Goal: Information Seeking & Learning: Learn about a topic

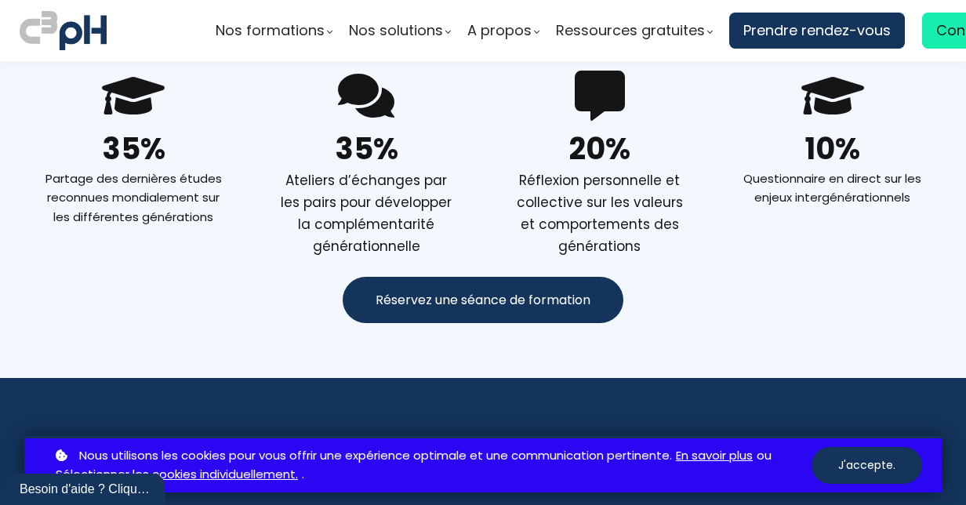
scroll to position [1097, 0]
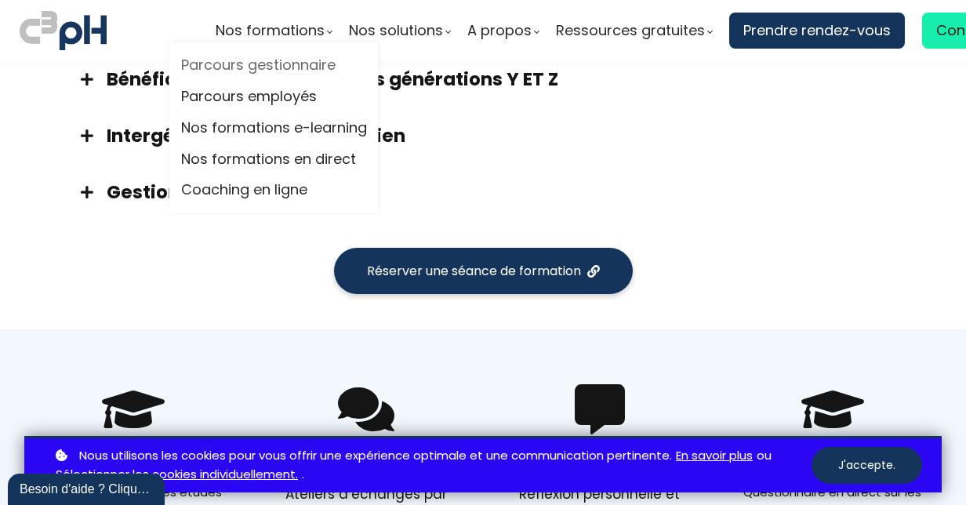
click at [267, 68] on link "Parcours gestionnaire" at bounding box center [274, 66] width 186 height 24
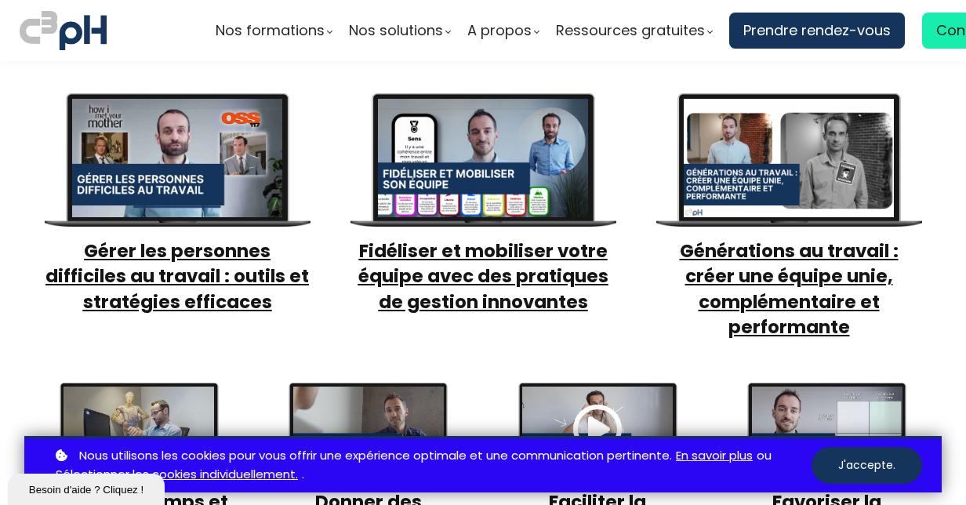
scroll to position [784, 0]
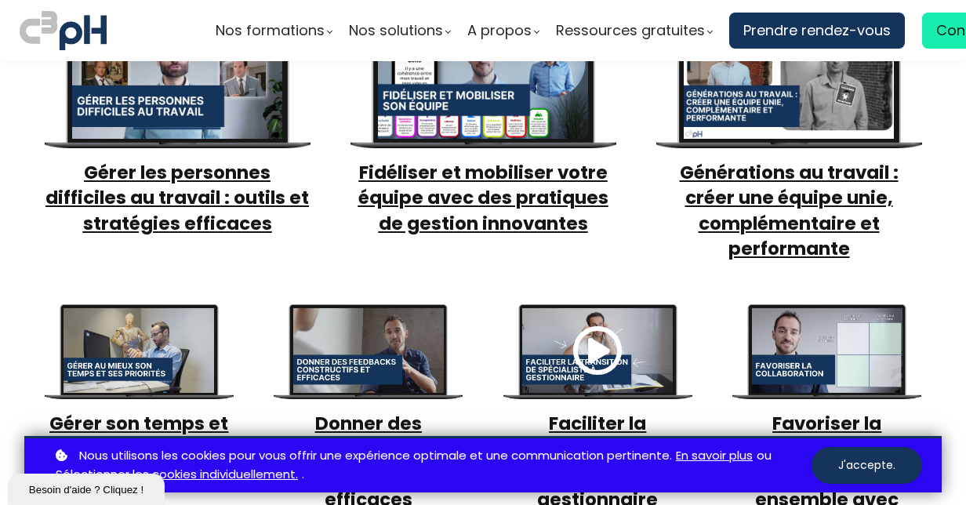
click at [213, 207] on span "Gérer les personnes difficiles au travail : outils et stratégies efficaces" at bounding box center [176, 197] width 263 height 75
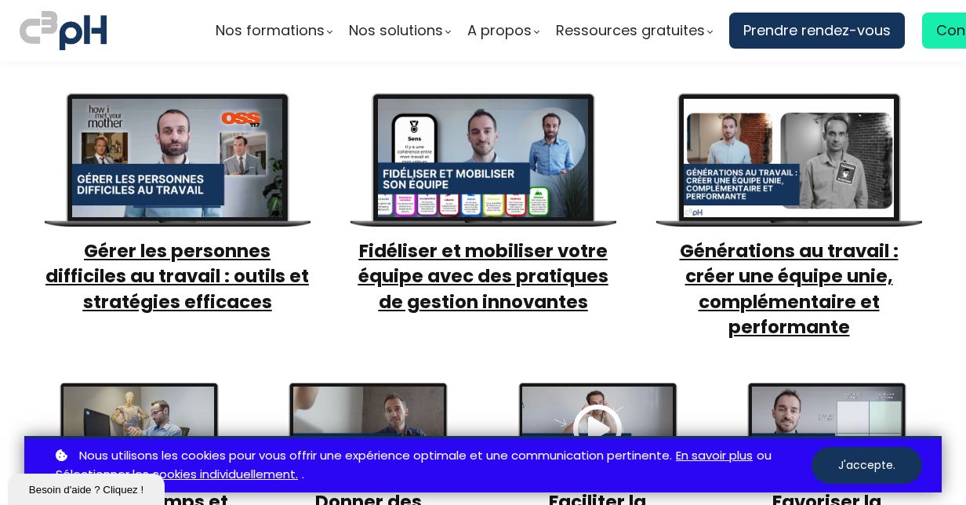
scroll to position [705, 0]
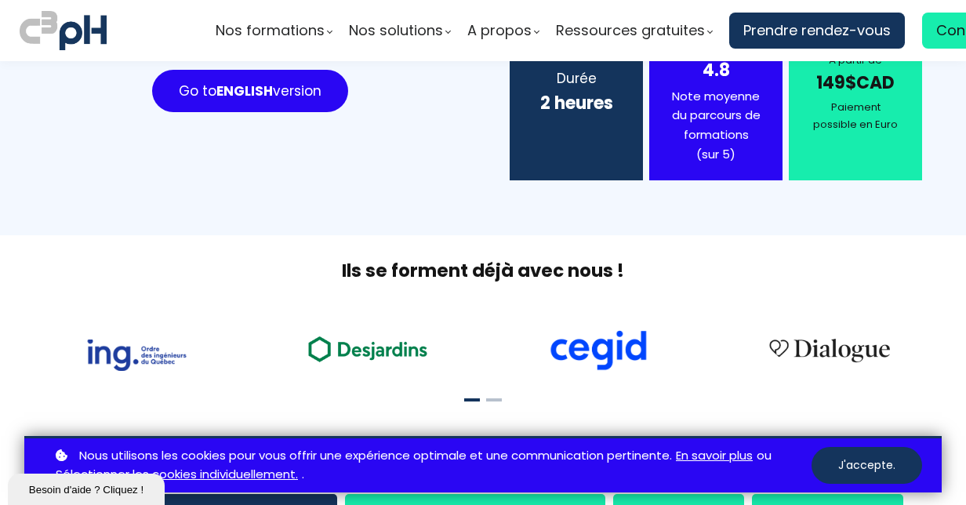
scroll to position [549, 0]
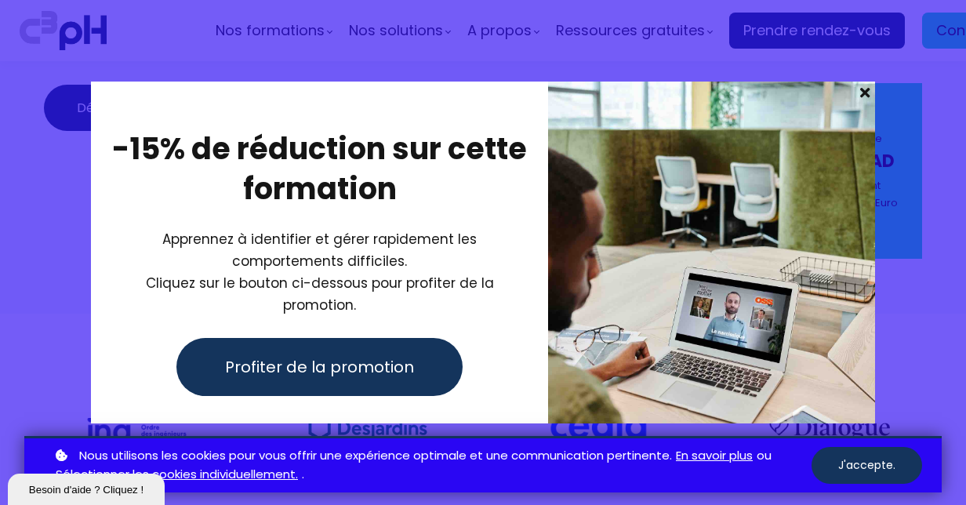
click at [863, 96] on span at bounding box center [864, 93] width 20 height 22
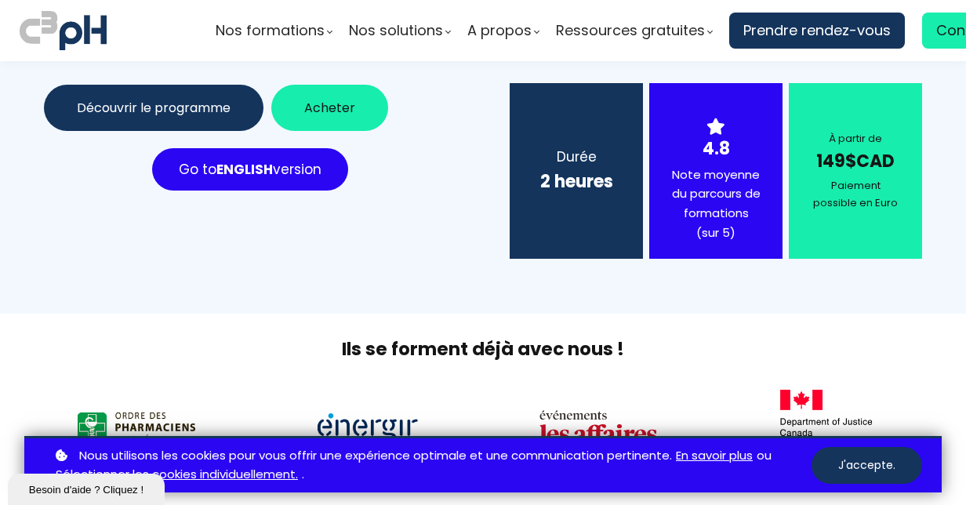
scroll to position [470, 0]
